Goal: Information Seeking & Learning: Check status

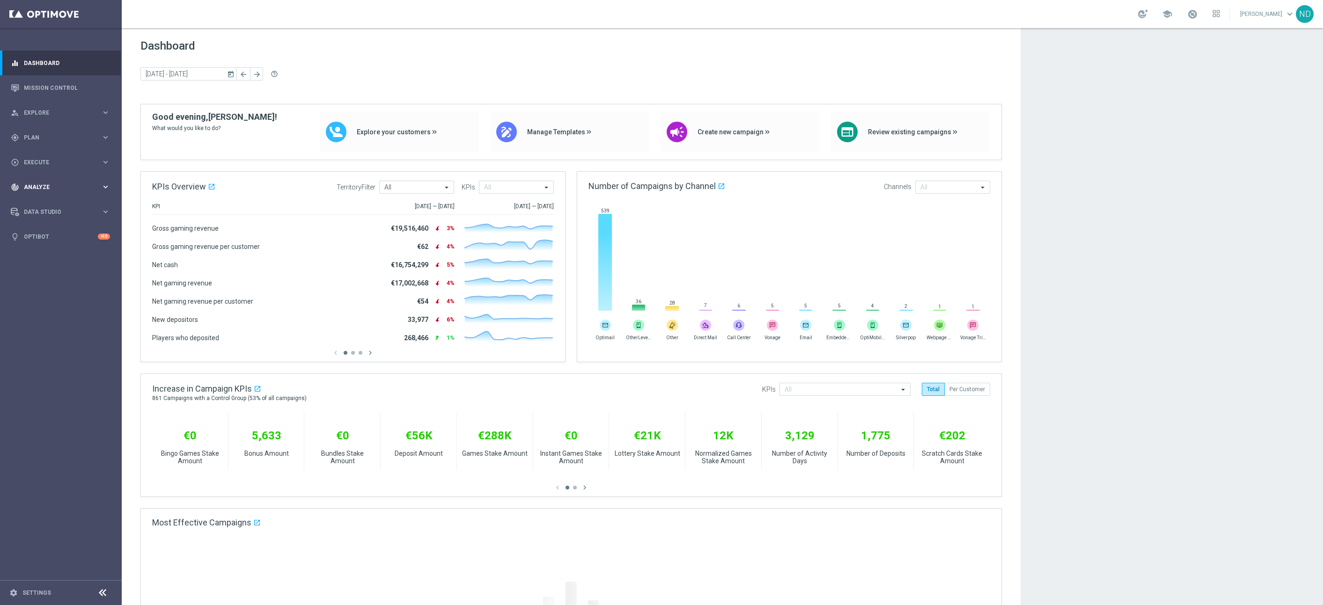
click at [73, 190] on div "track_changes Analyze" at bounding box center [56, 187] width 90 height 8
click at [62, 292] on link "Deliverability Metrics" at bounding box center [60, 290] width 73 height 7
